Goal: Find specific page/section: Find specific page/section

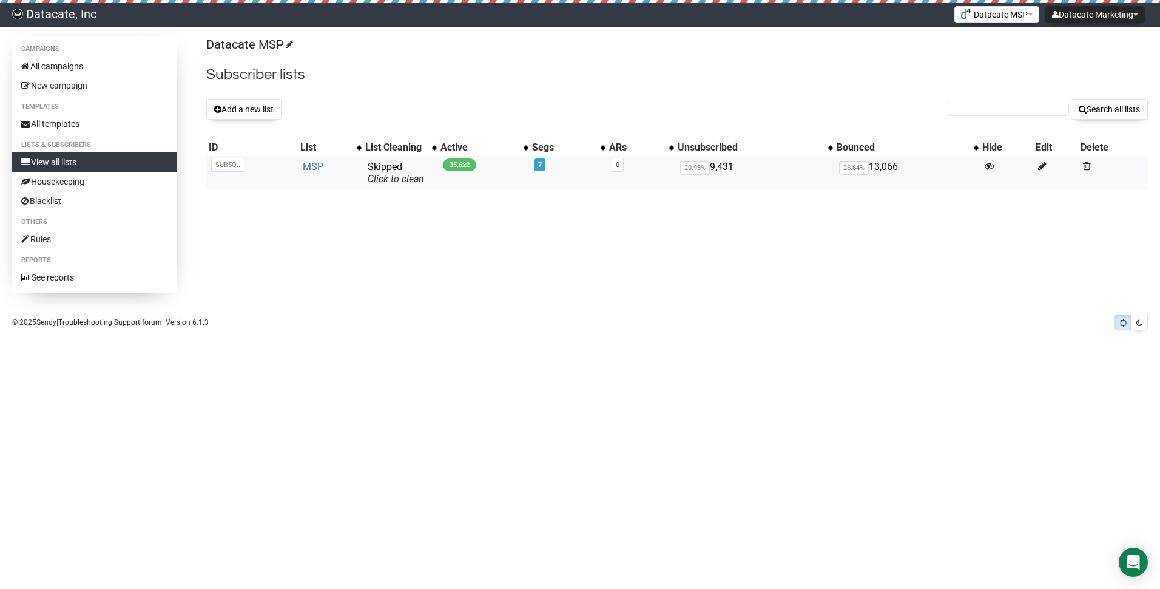
click at [304, 169] on link "MSP" at bounding box center [313, 167] width 21 height 12
click at [315, 164] on link "MSP" at bounding box center [313, 167] width 21 height 12
click at [316, 165] on link "MSP" at bounding box center [313, 167] width 21 height 12
